Goal: Transaction & Acquisition: Purchase product/service

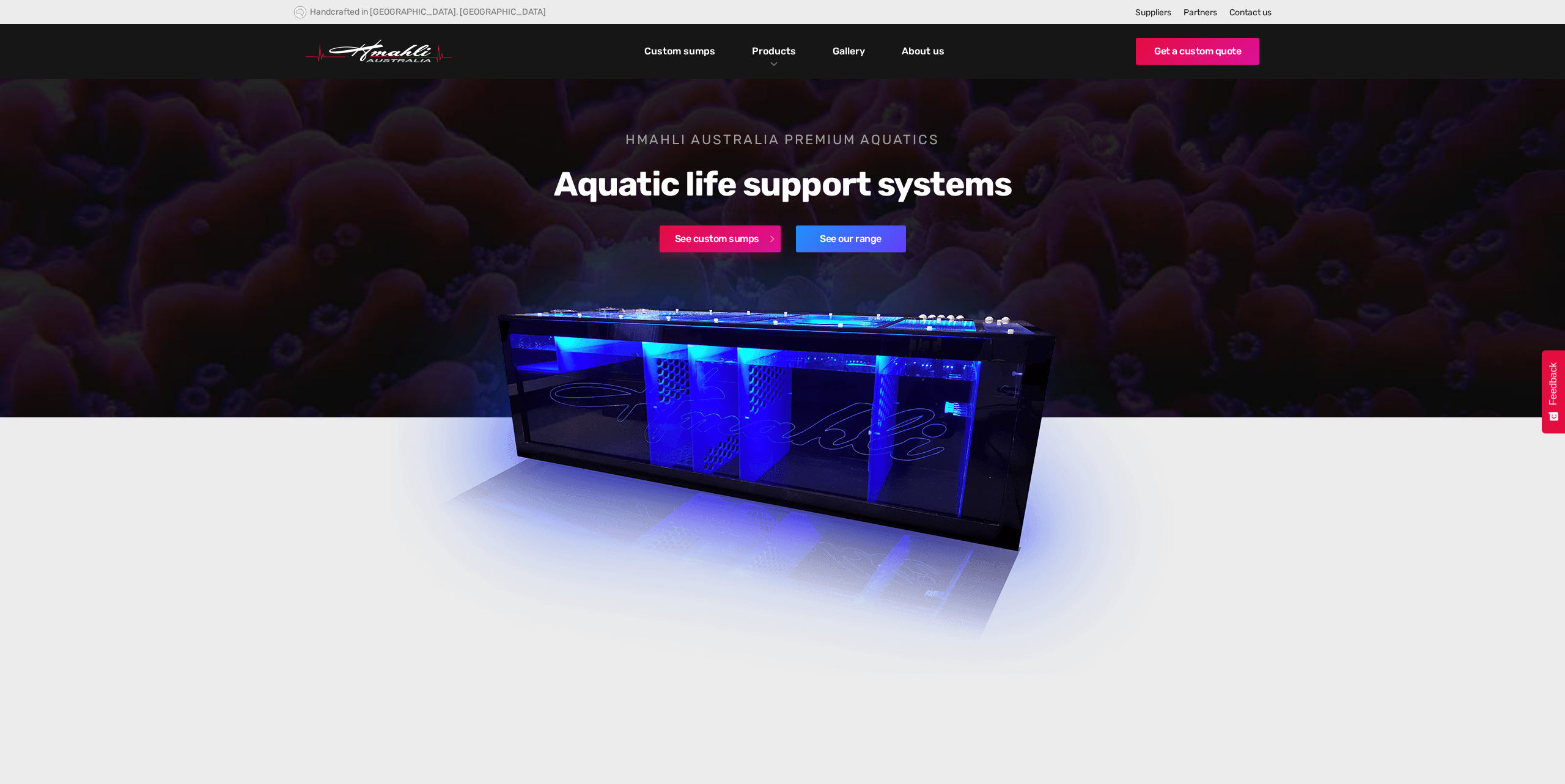
click at [741, 242] on link "See custom sumps" at bounding box center [720, 239] width 121 height 27
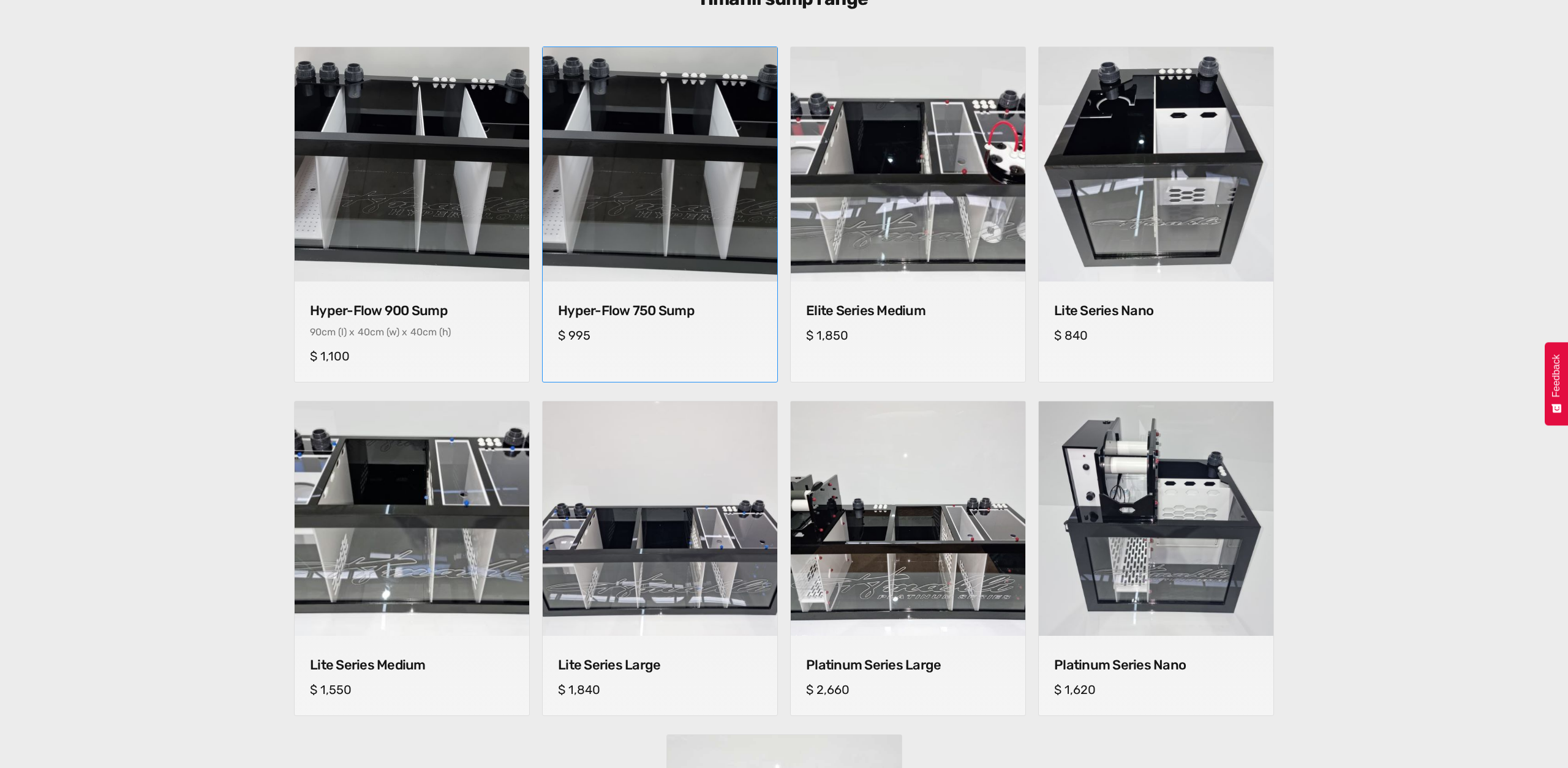
scroll to position [483, 0]
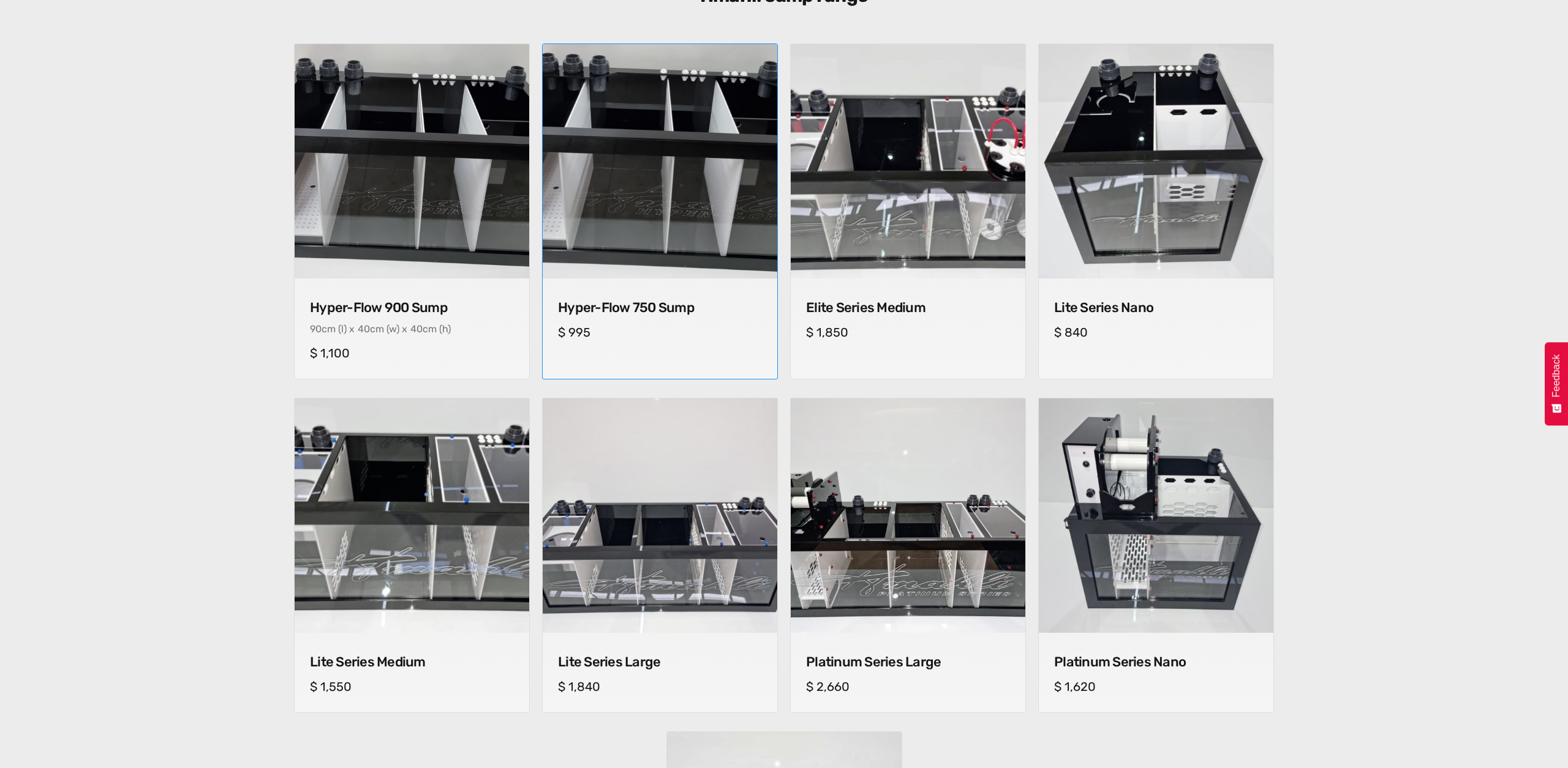
click at [675, 220] on img at bounding box center [659, 162] width 246 height 246
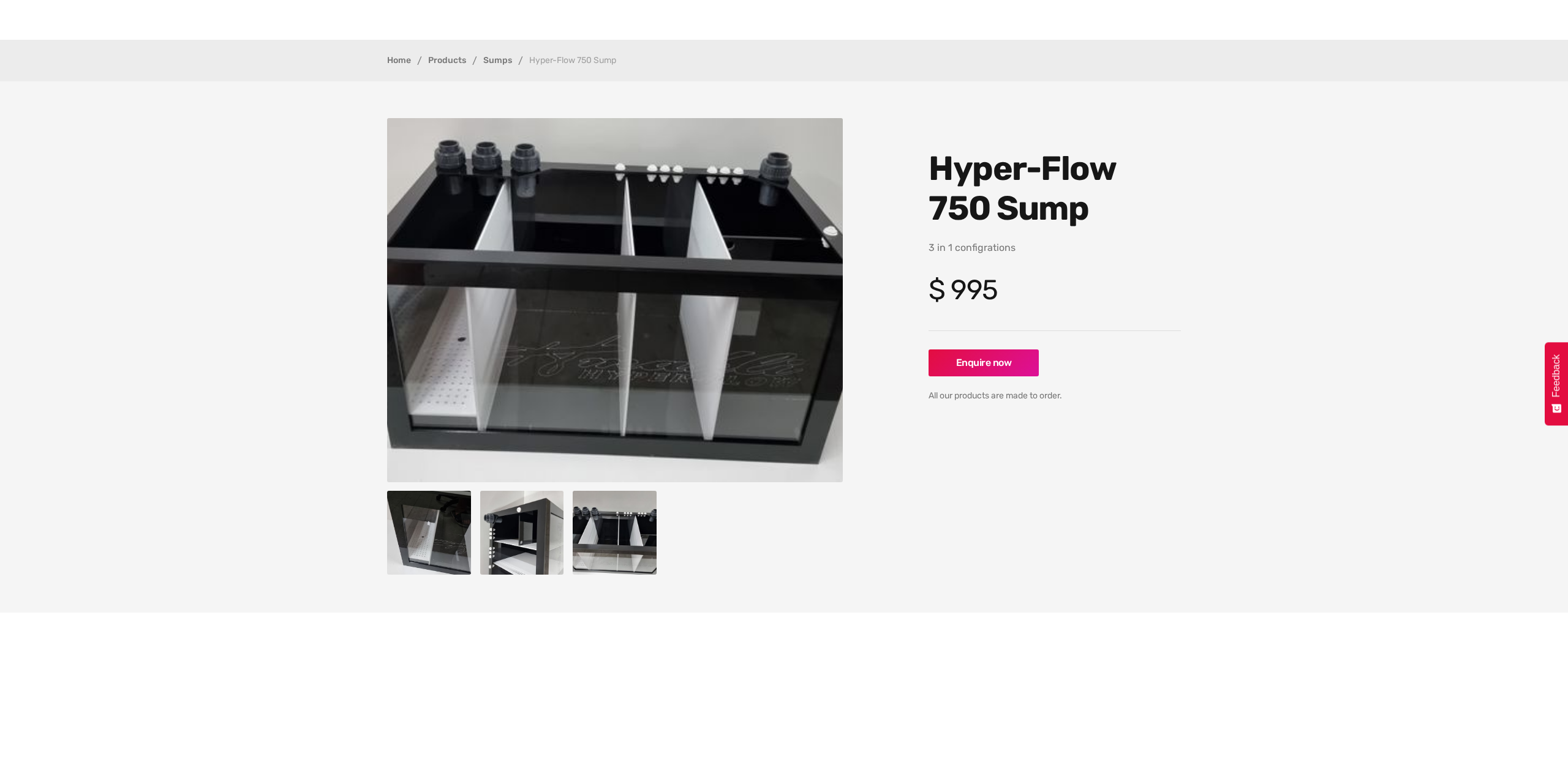
scroll to position [46, 0]
